Goal: Task Accomplishment & Management: Complete application form

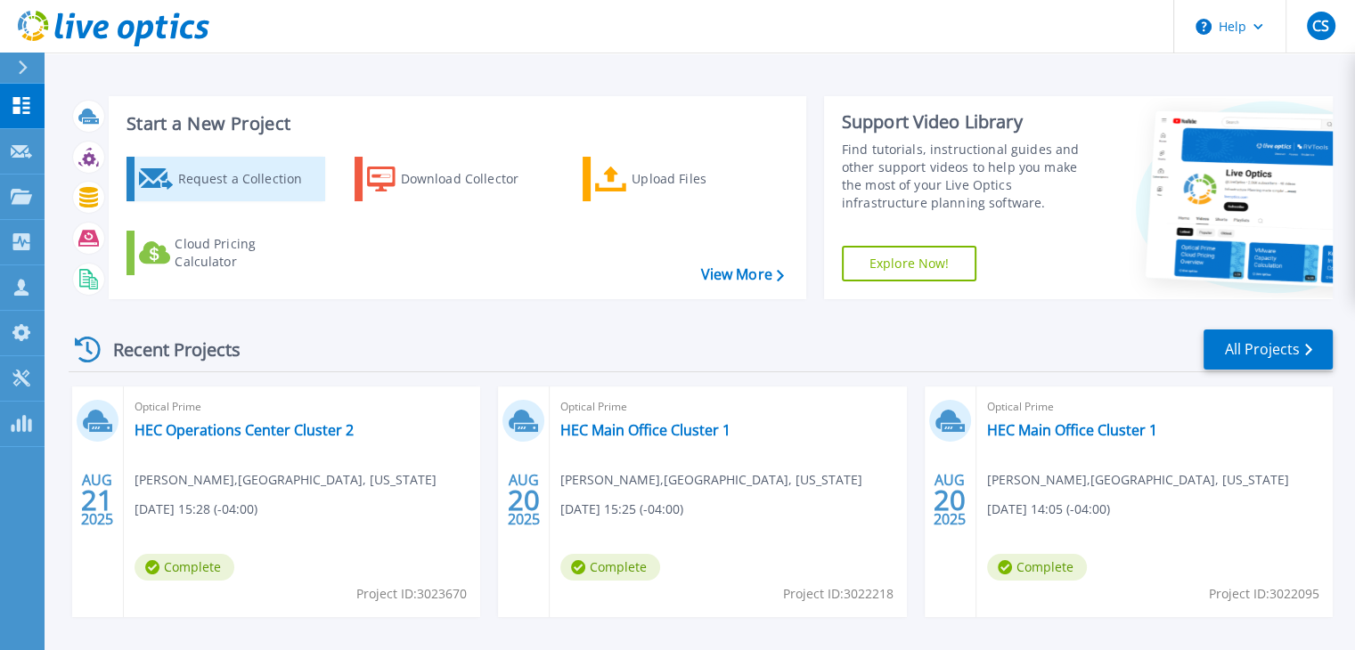
click at [263, 177] on div "Request a Collection" at bounding box center [248, 179] width 142 height 36
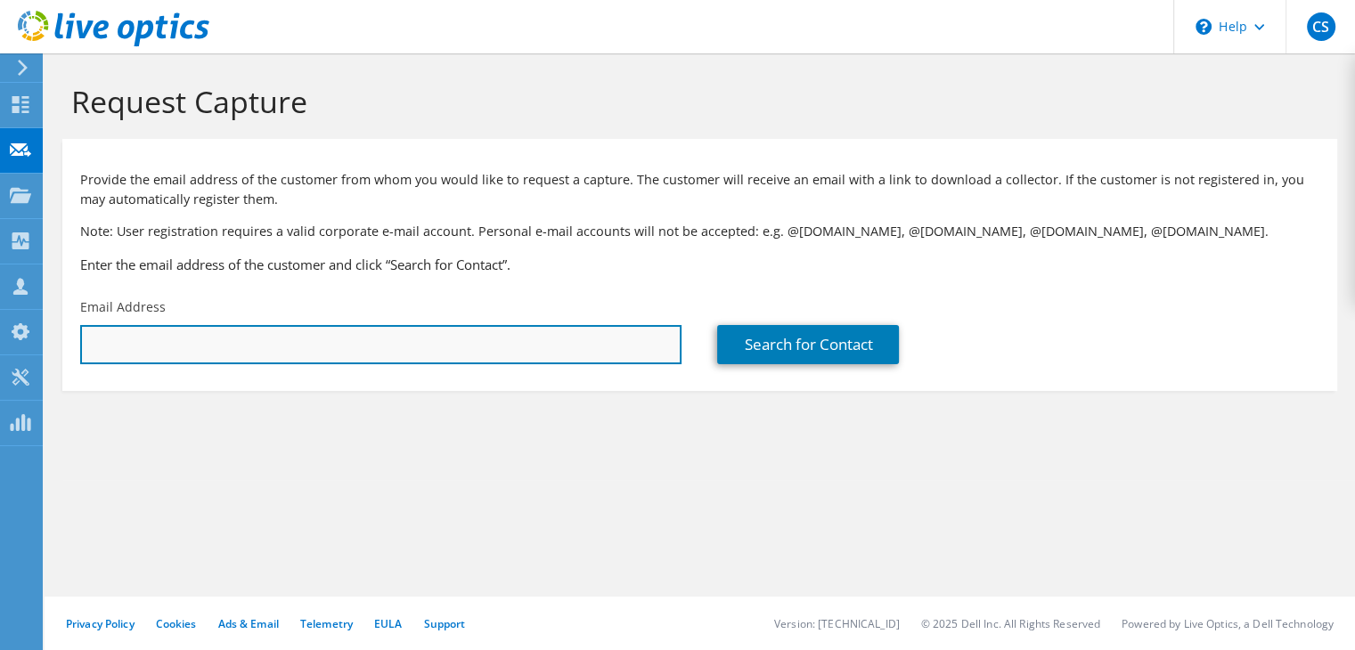
click at [240, 339] on input "text" at bounding box center [380, 344] width 601 height 39
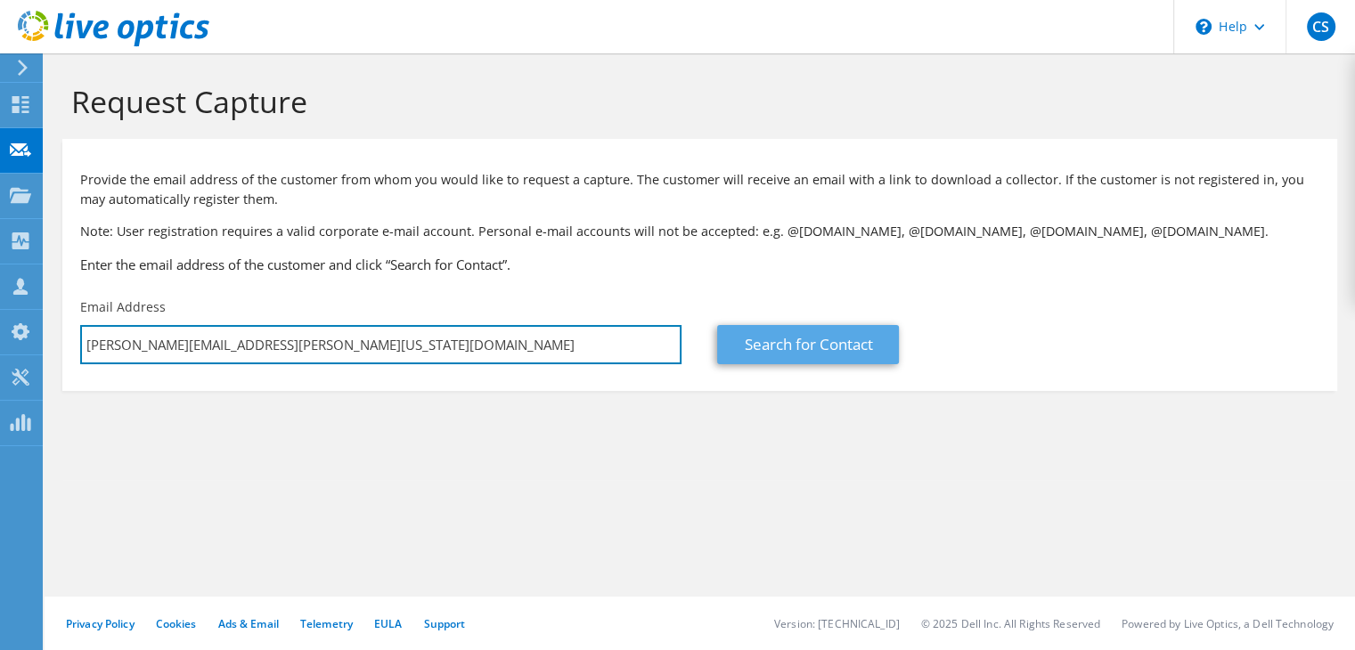
type input "sean.crosbie@maryland.gov"
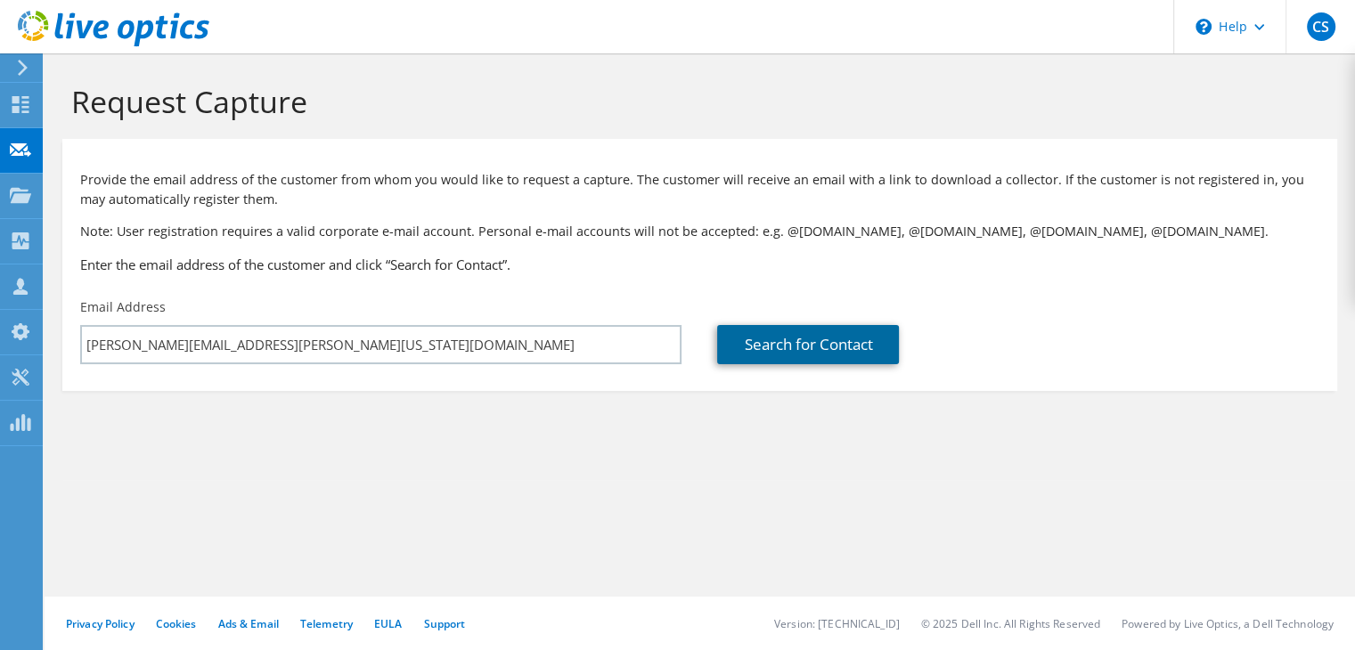
click at [786, 353] on link "Search for Contact" at bounding box center [808, 344] width 182 height 39
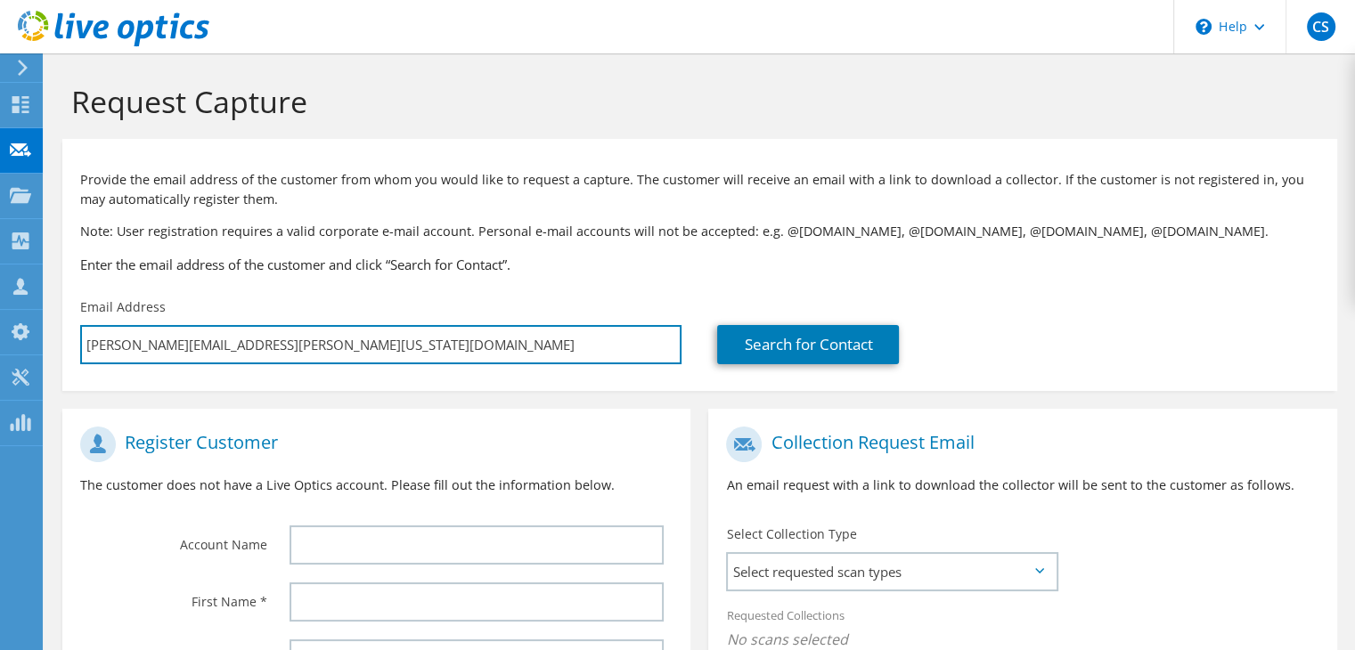
drag, startPoint x: 322, startPoint y: 340, endPoint x: 63, endPoint y: 345, distance: 259.2
click at [63, 345] on div "Email Address sean.crosbie@maryland.gov" at bounding box center [380, 331] width 637 height 84
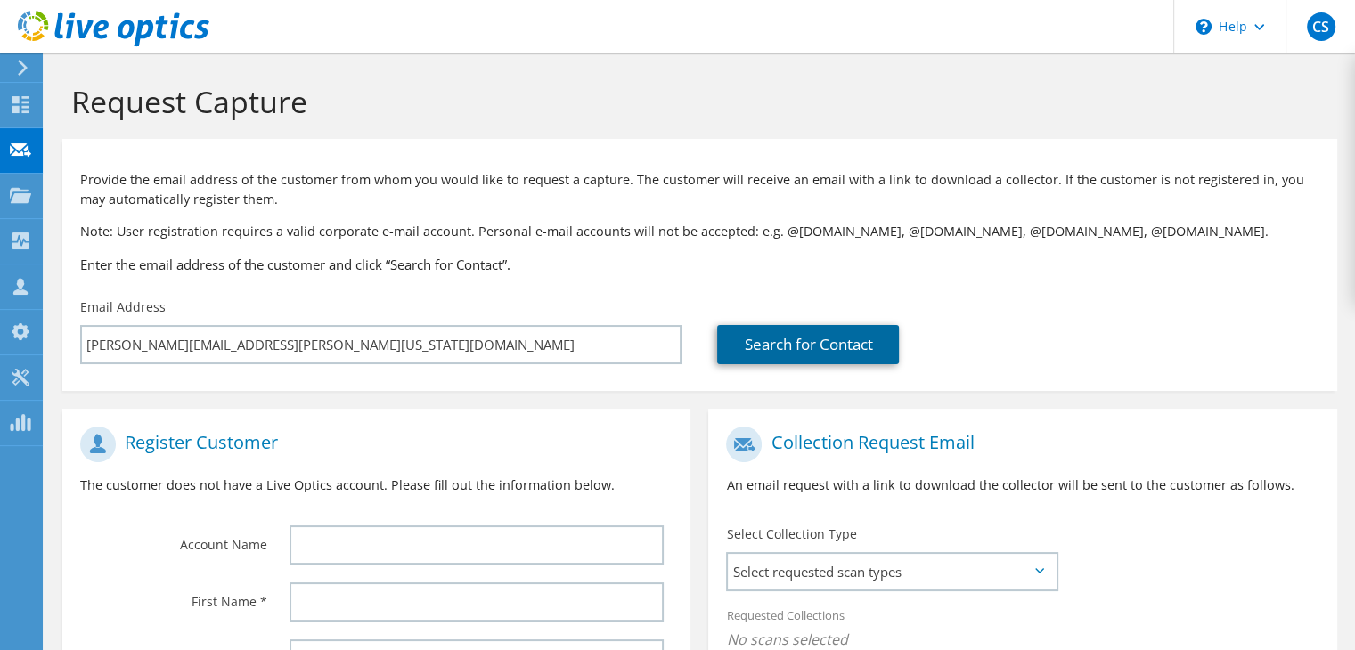
click at [791, 343] on link "Search for Contact" at bounding box center [808, 344] width 182 height 39
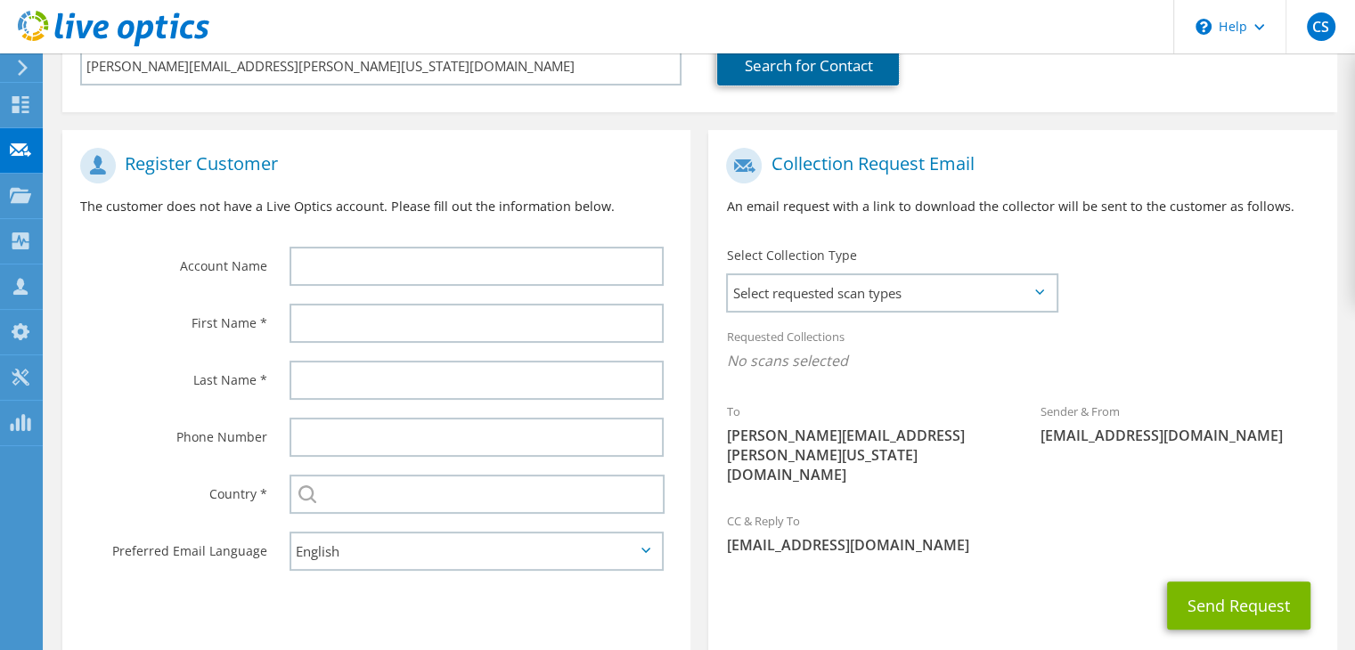
scroll to position [297, 0]
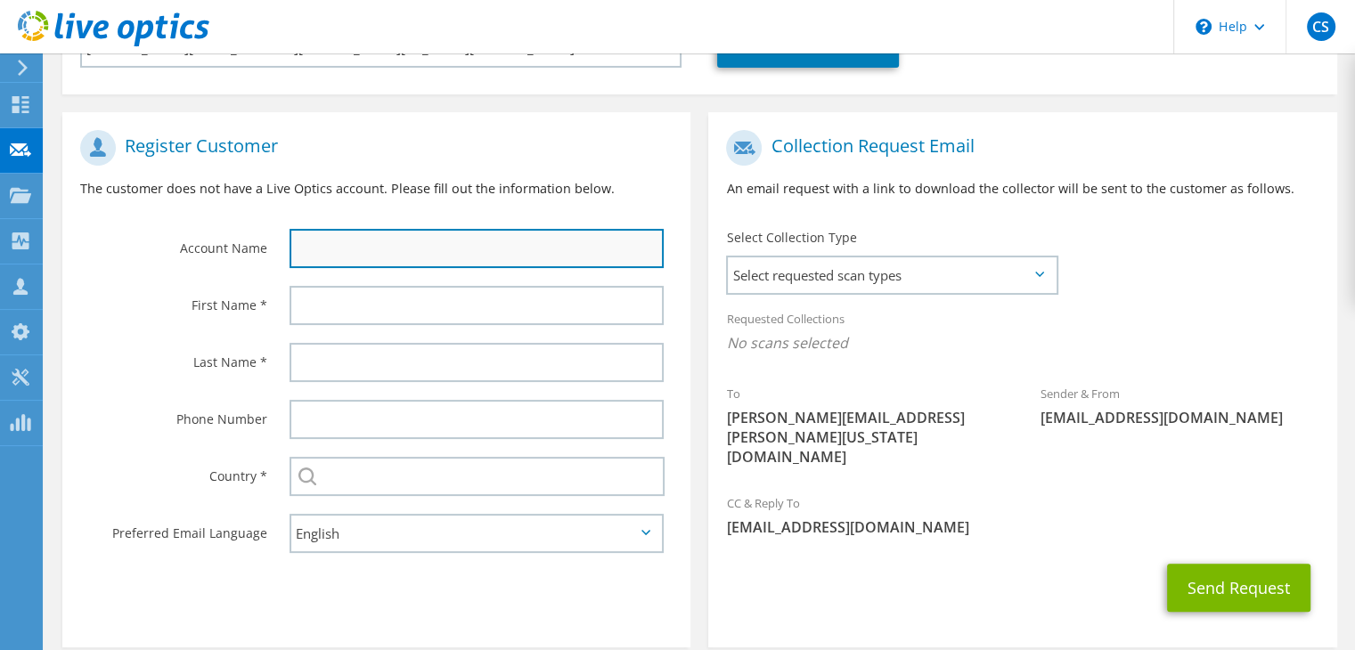
click at [443, 246] on input "text" at bounding box center [476, 248] width 374 height 39
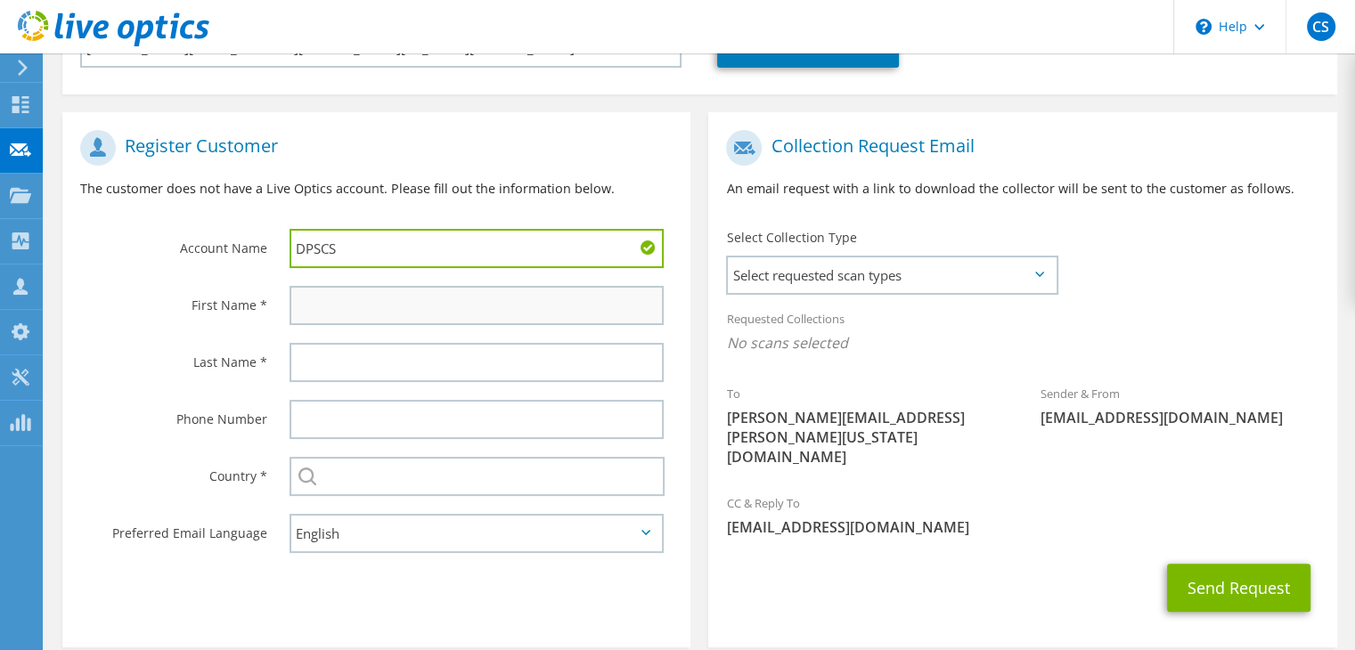
type input "DPSCS"
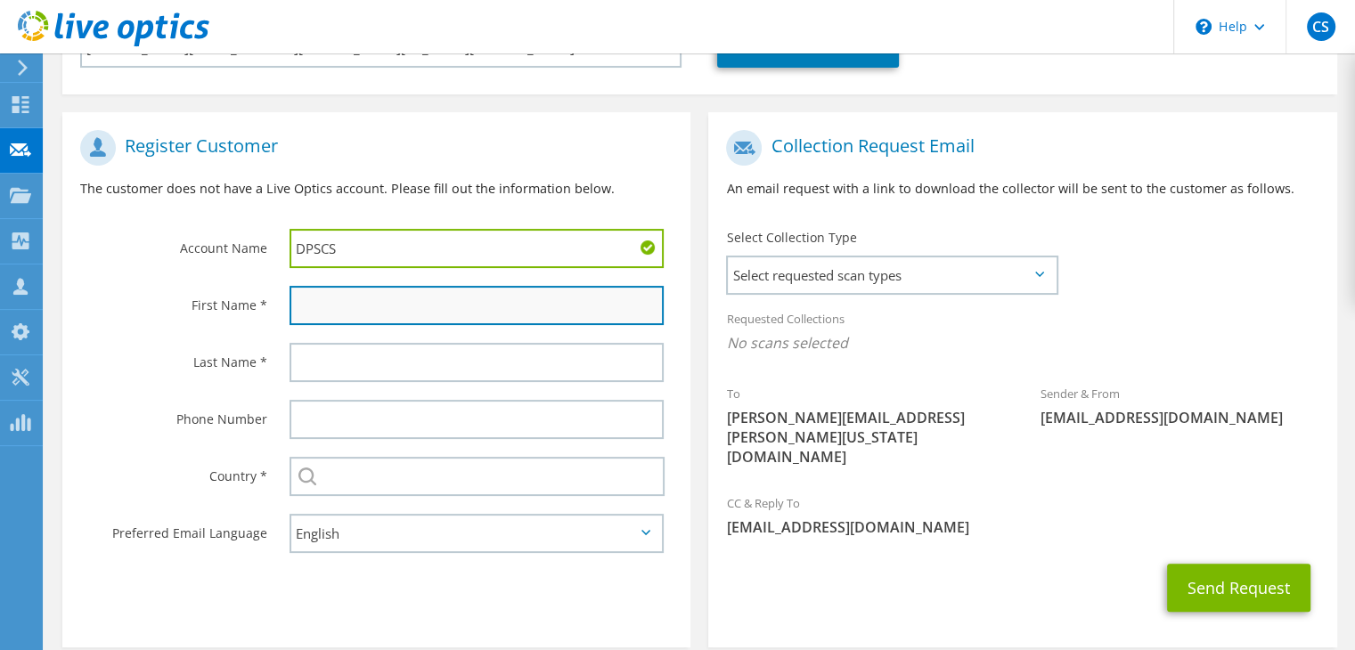
click at [390, 313] on input "text" at bounding box center [476, 305] width 374 height 39
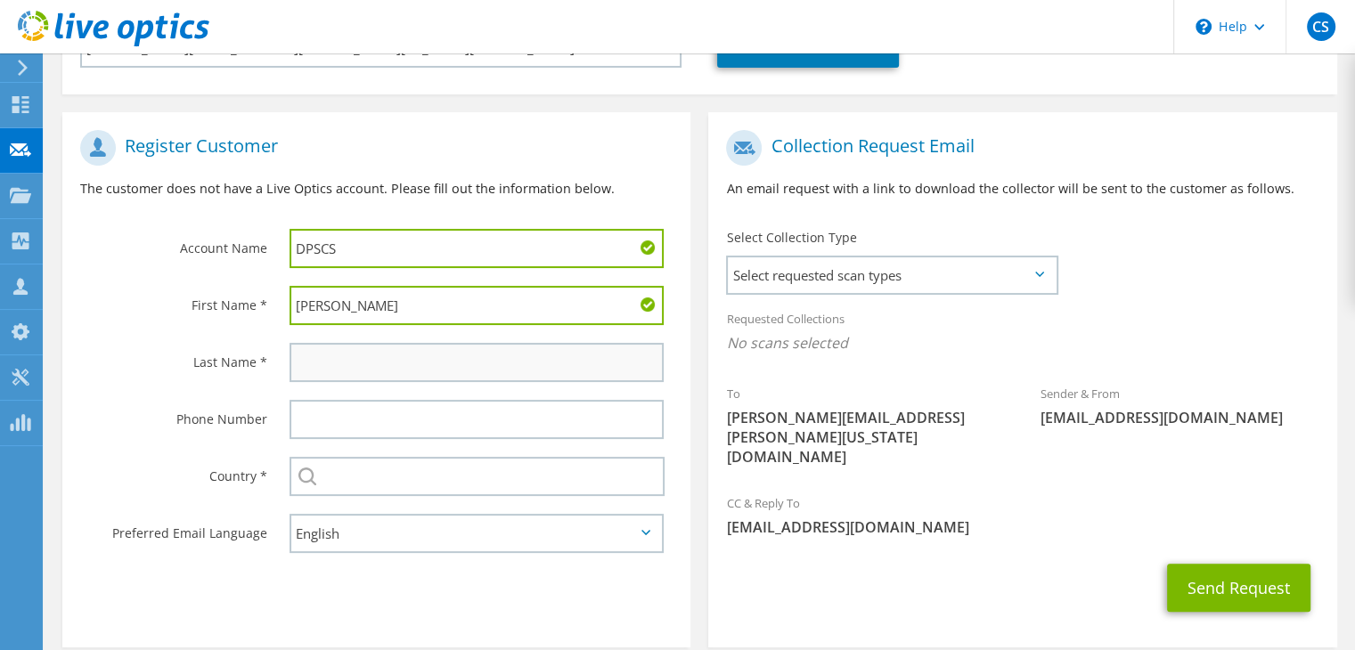
type input "Sean"
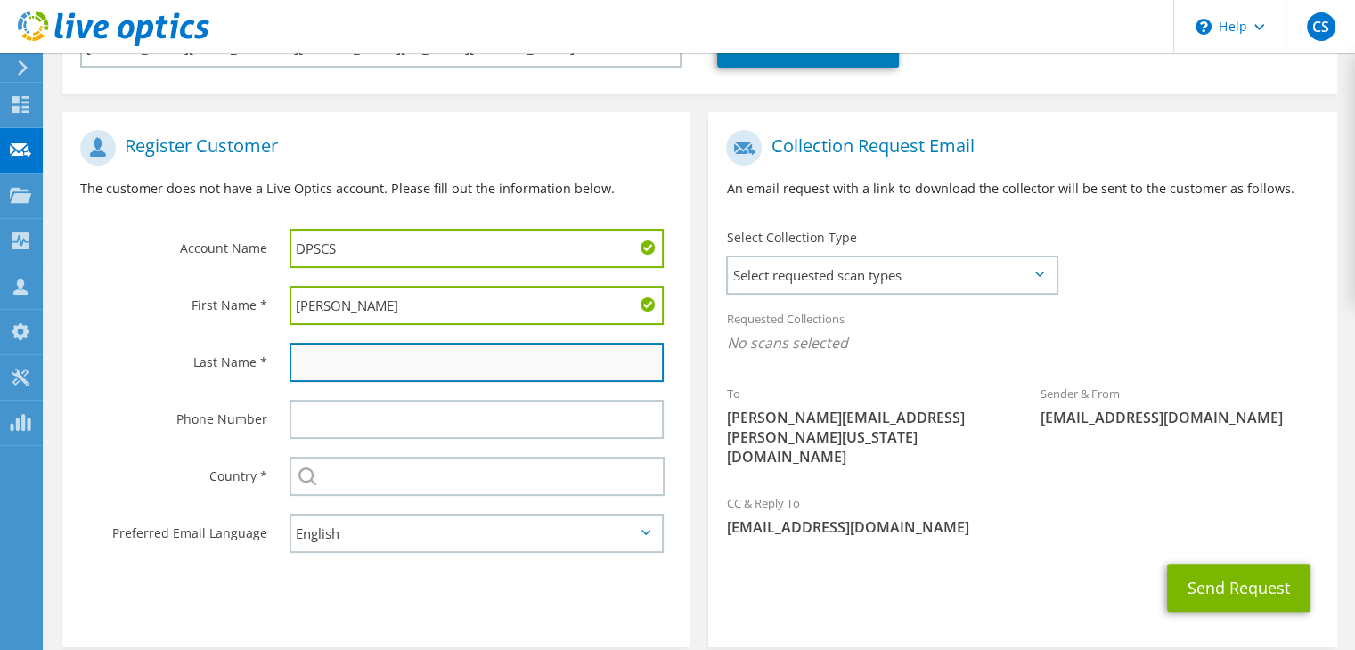
click at [411, 366] on input "text" at bounding box center [476, 362] width 374 height 39
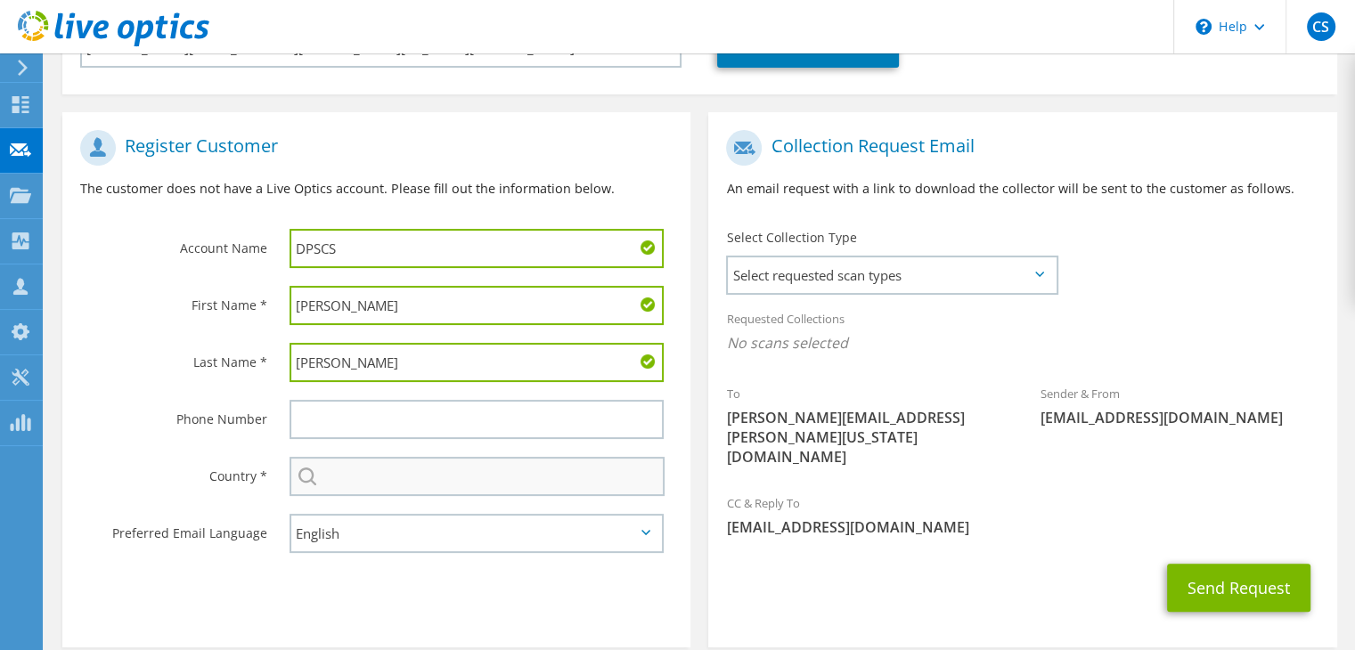
type input "Crosbie"
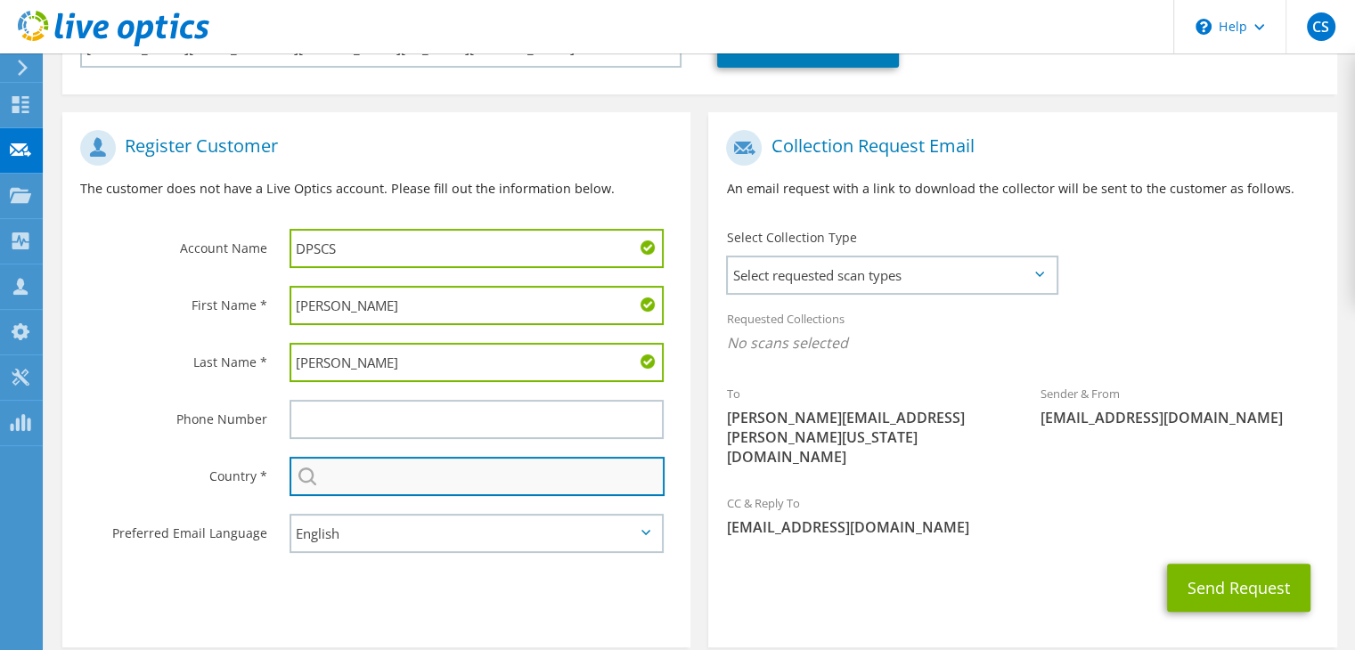
click at [375, 475] on input "text" at bounding box center [476, 476] width 375 height 39
type input "[GEOGRAPHIC_DATA]"
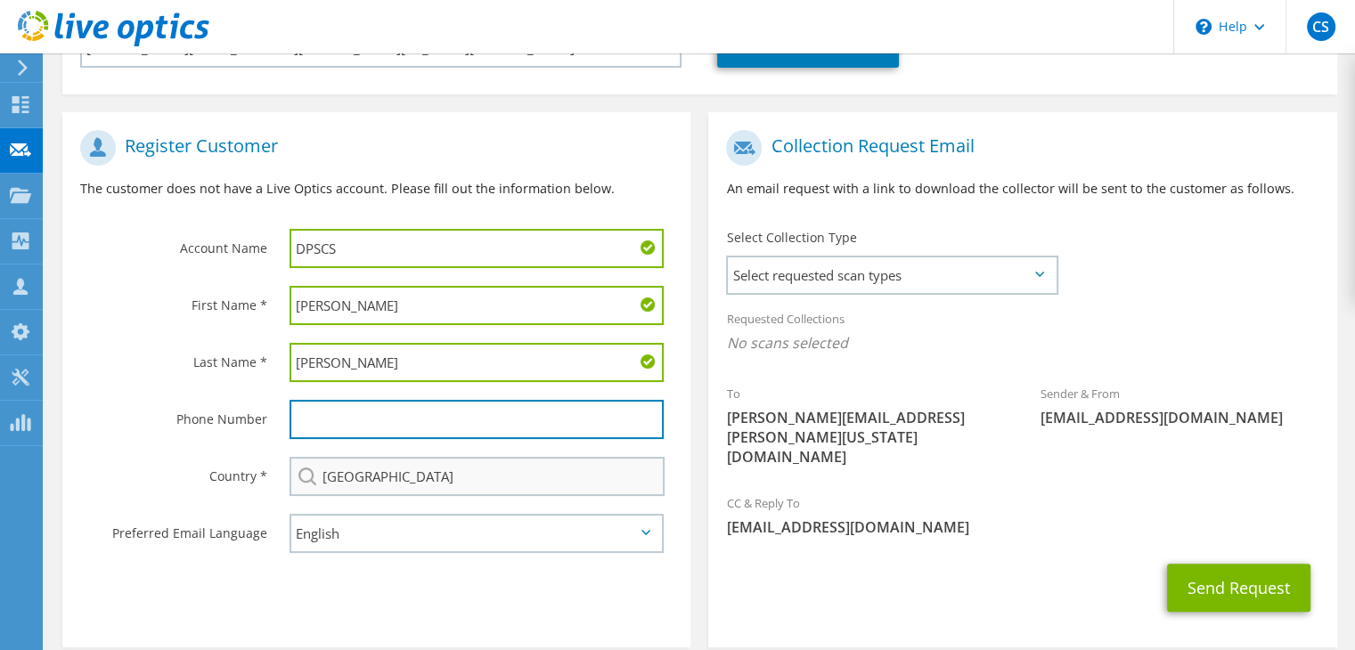
type input "4104044137"
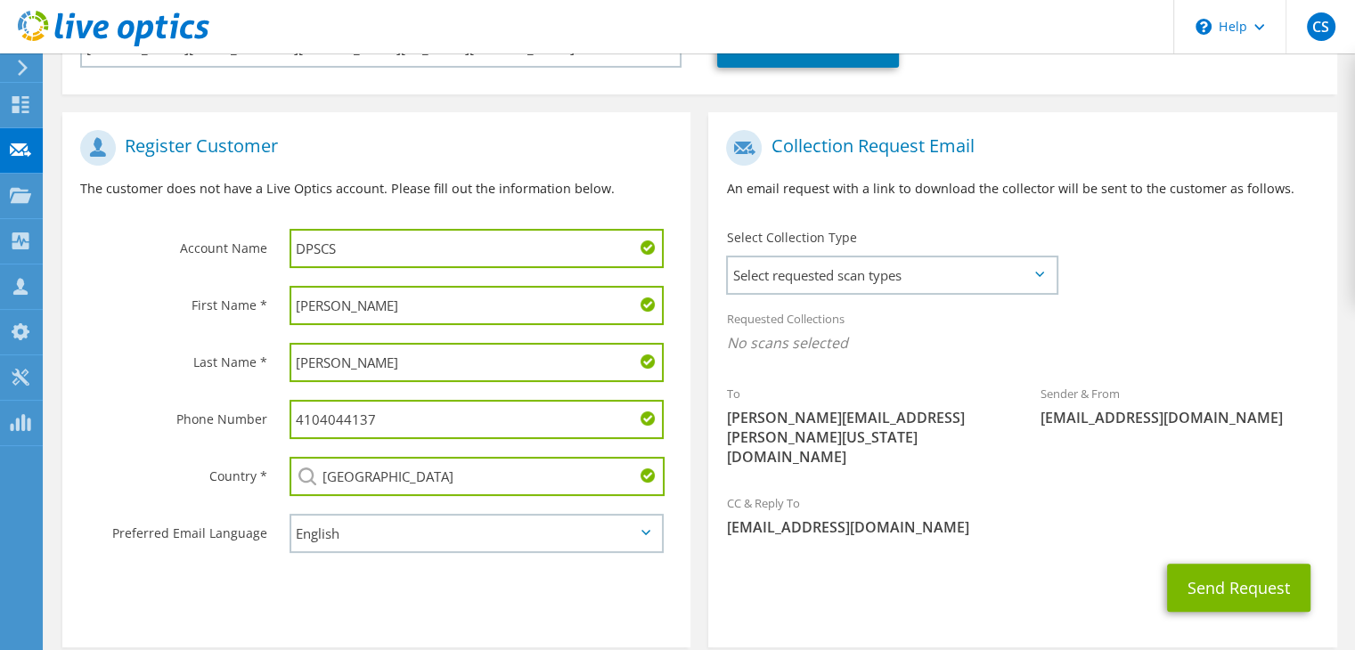
drag, startPoint x: 406, startPoint y: 425, endPoint x: 198, endPoint y: 411, distance: 208.9
click at [206, 411] on div "Phone Number 4104044137" at bounding box center [376, 419] width 628 height 57
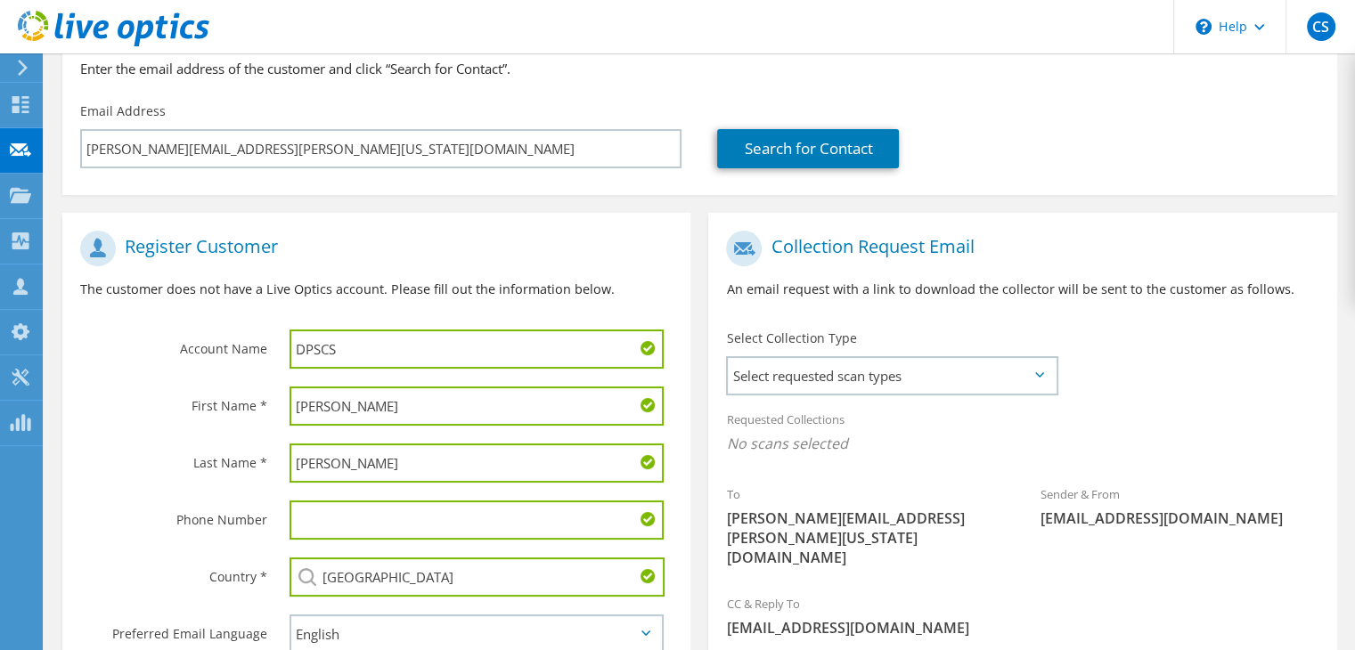
scroll to position [345, 0]
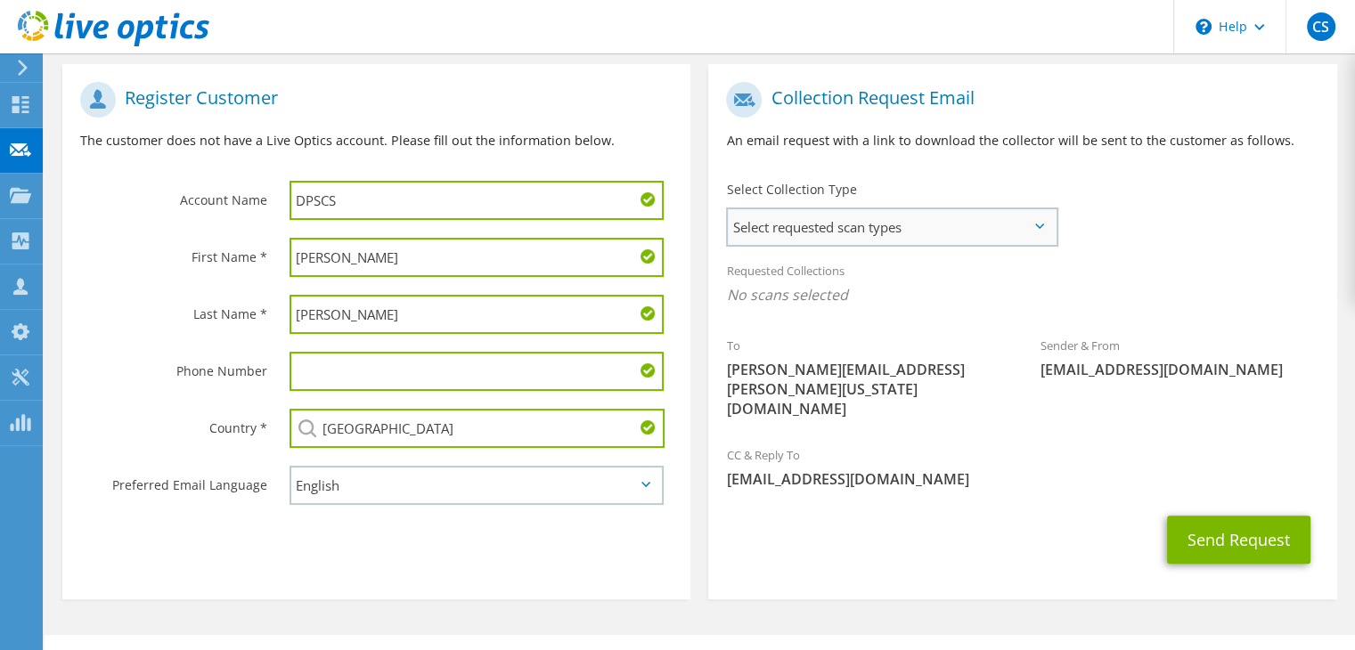
click at [867, 218] on span "Select requested scan types" at bounding box center [892, 227] width 328 height 36
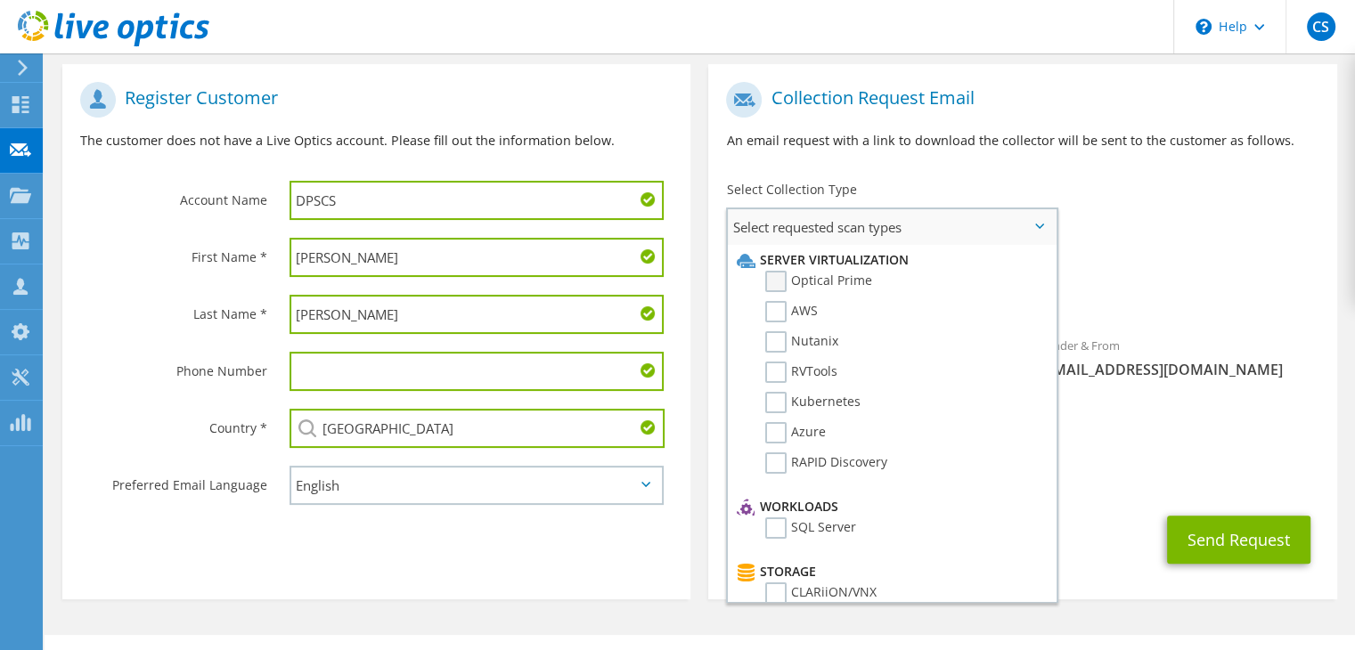
click at [853, 282] on label "Optical Prime" at bounding box center [818, 281] width 107 height 21
click at [0, 0] on input "Optical Prime" at bounding box center [0, 0] width 0 height 0
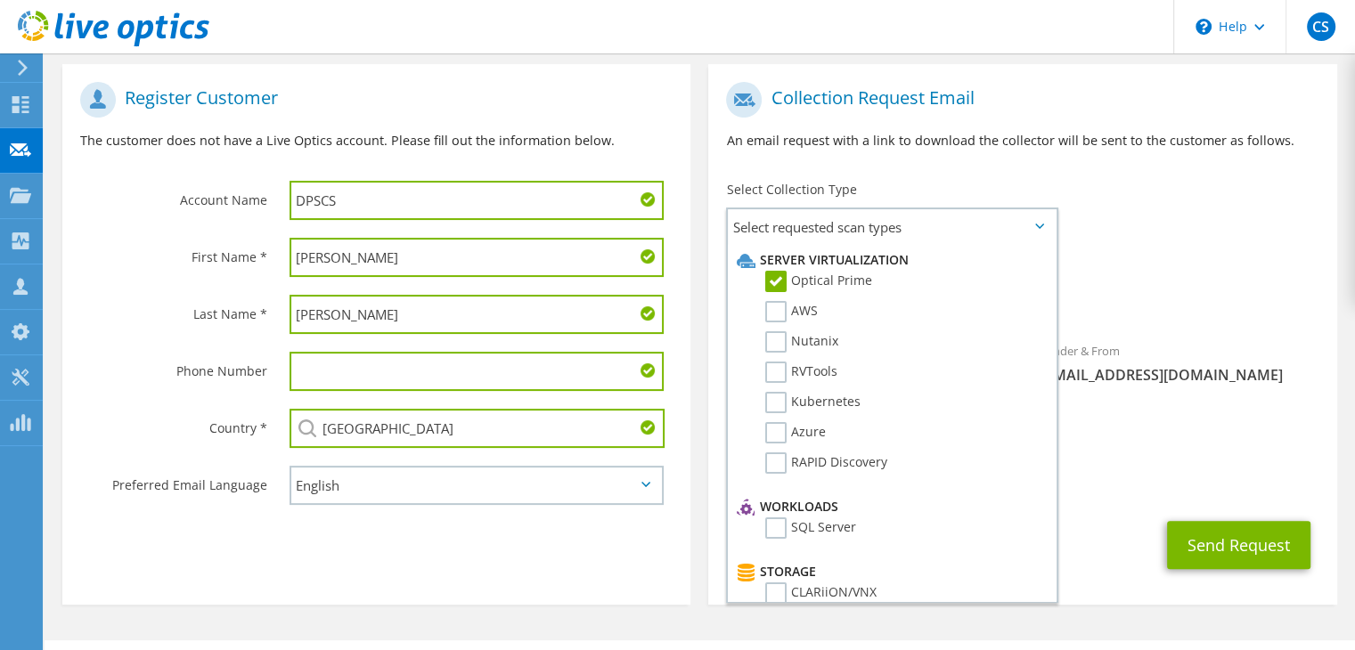
click at [1195, 295] on span "Optical Prime" at bounding box center [1022, 299] width 592 height 29
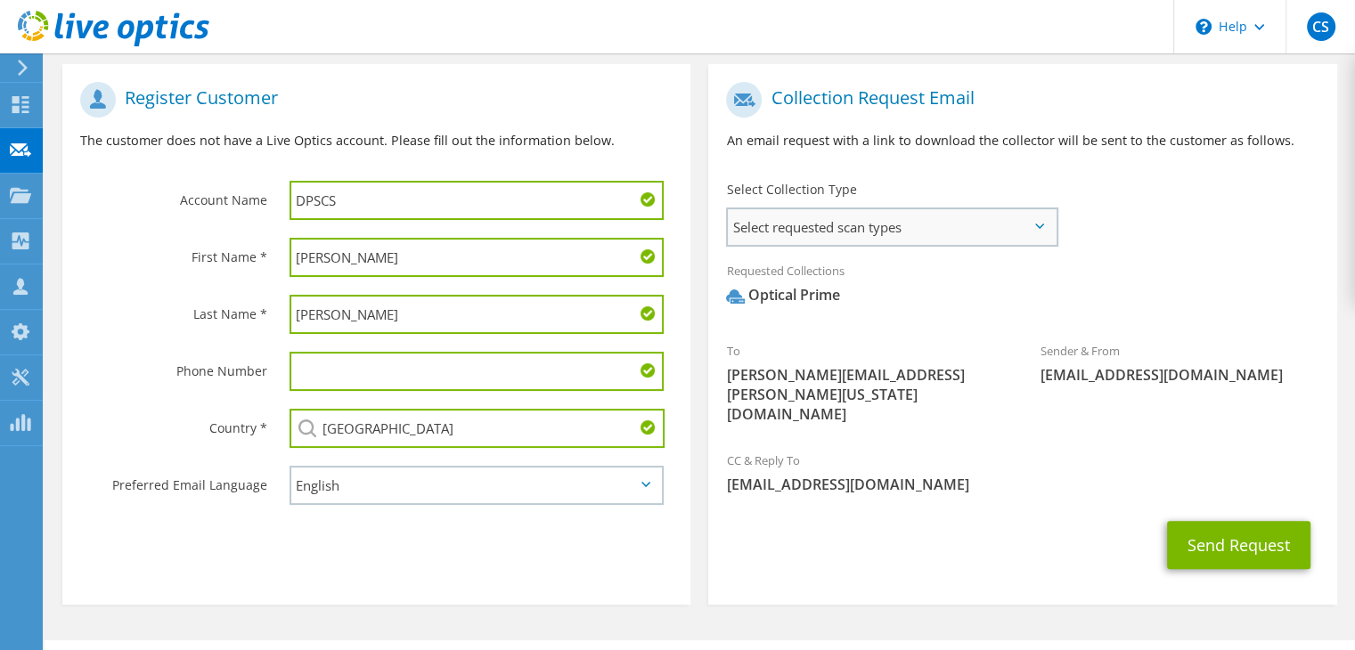
click at [915, 224] on span "Select requested scan types" at bounding box center [892, 227] width 328 height 36
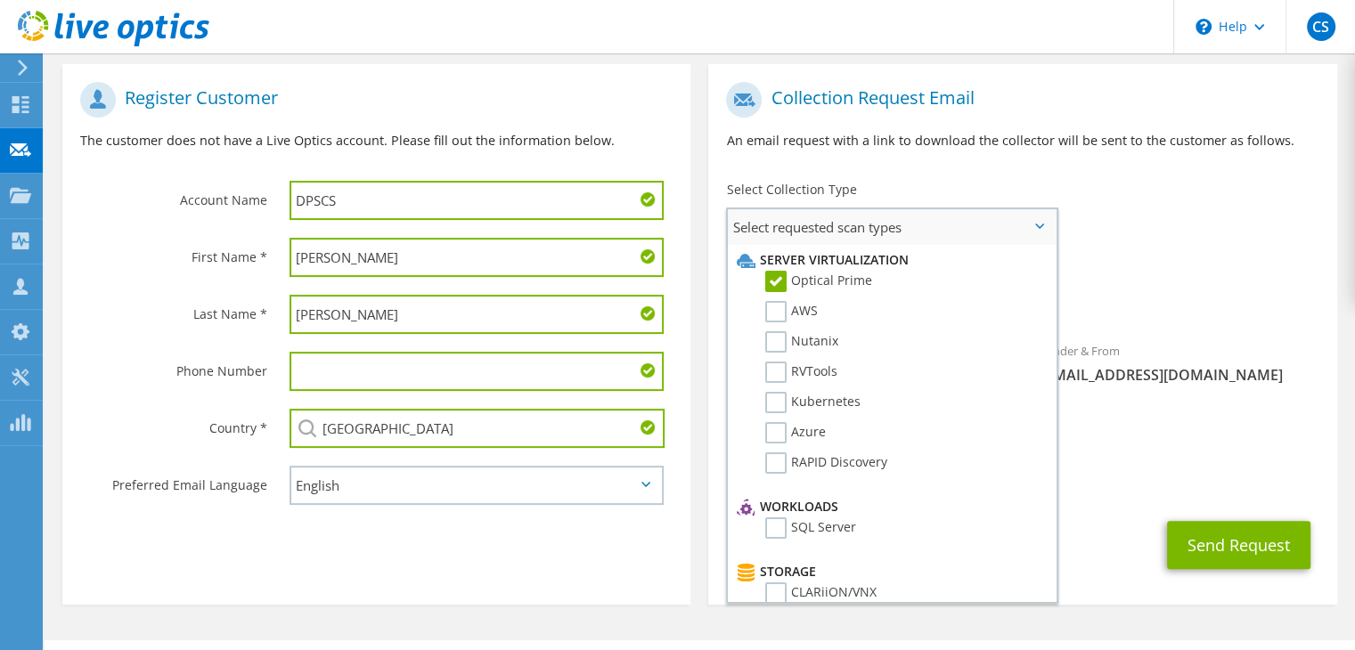
click at [915, 224] on span "Select requested scan types" at bounding box center [892, 227] width 328 height 36
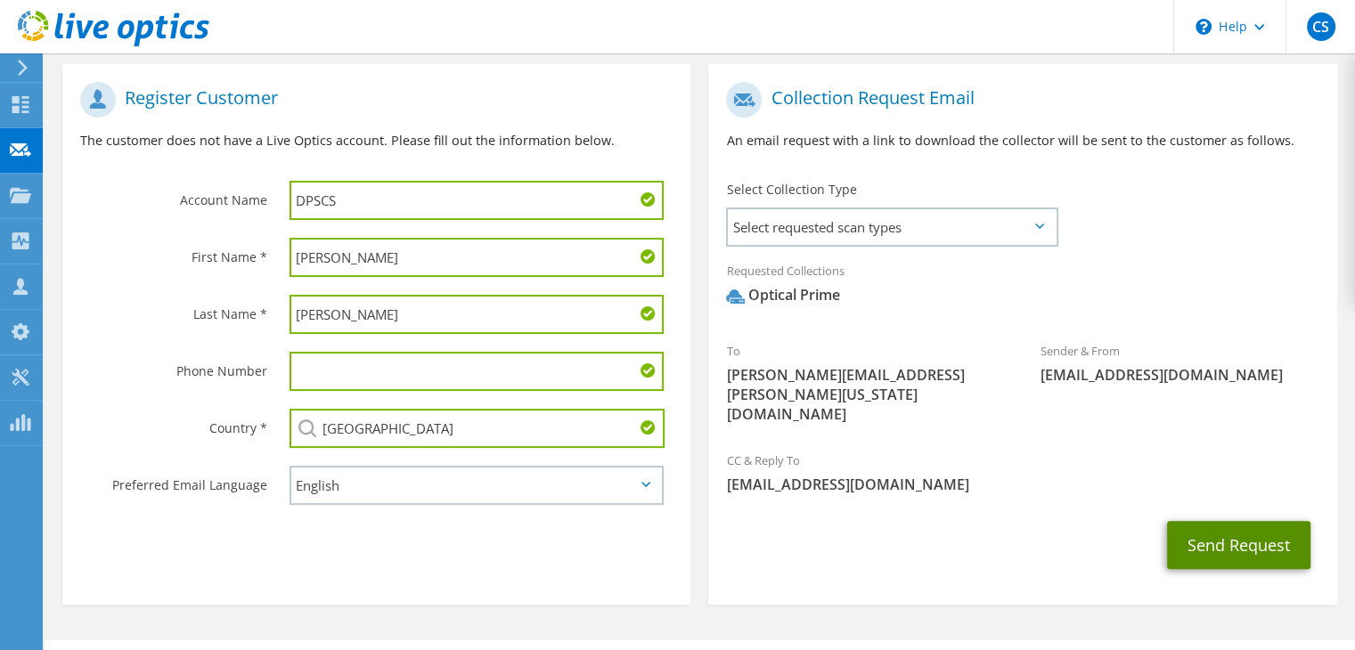
click at [1256, 521] on button "Send Request" at bounding box center [1238, 545] width 143 height 48
